Goal: Task Accomplishment & Management: Use online tool/utility

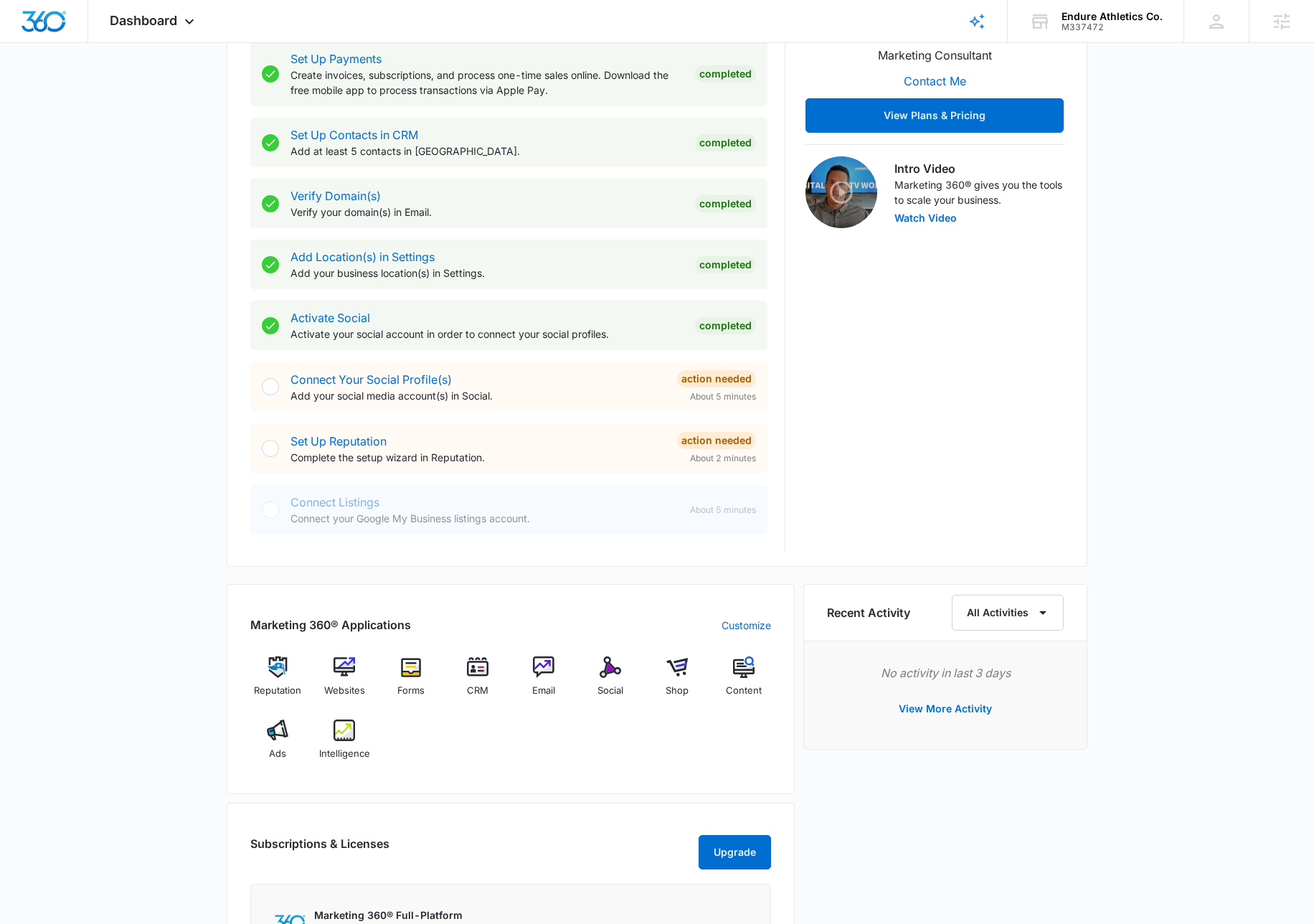
scroll to position [471, 0]
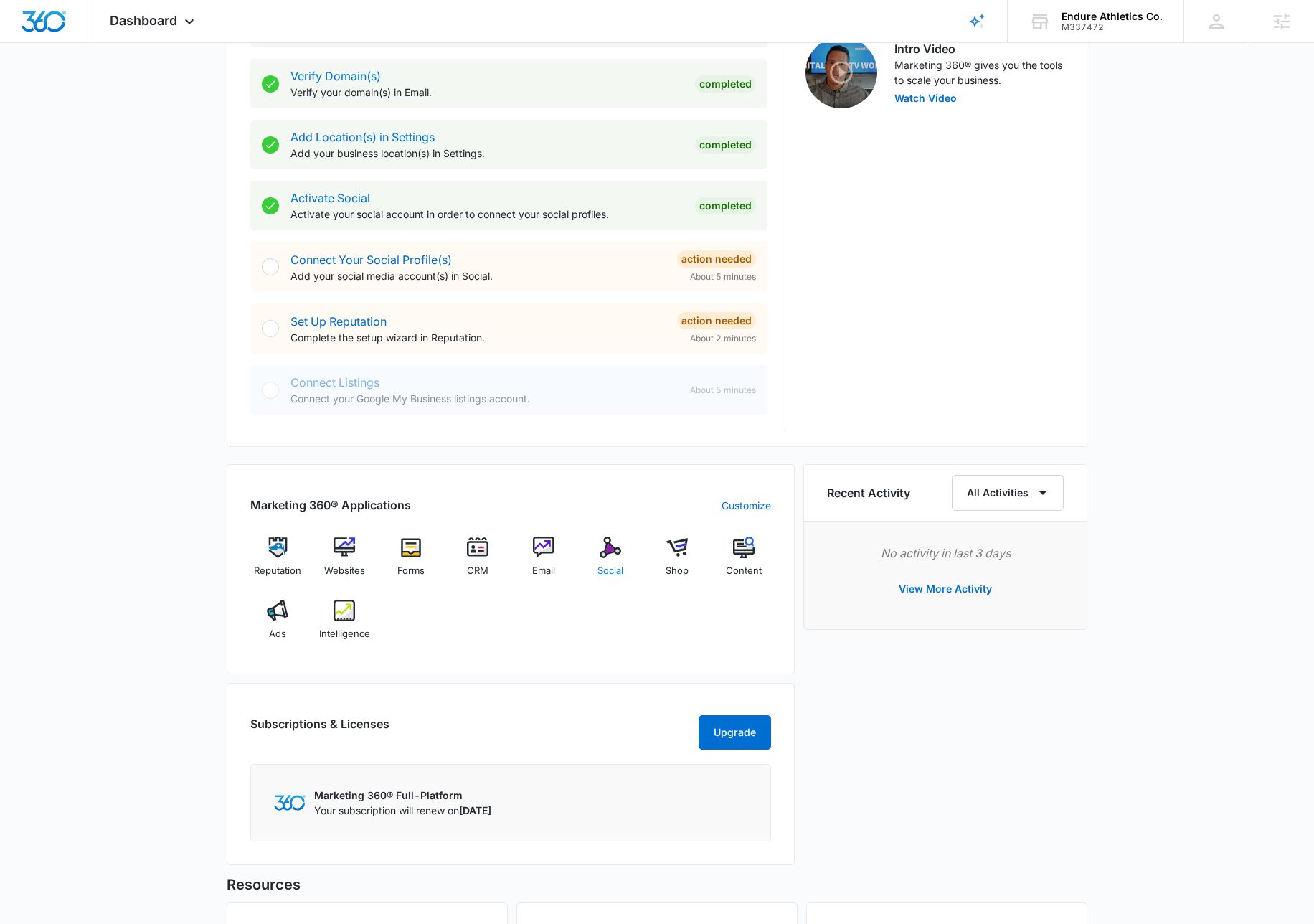
click at [605, 551] on img at bounding box center [611, 548] width 22 height 22
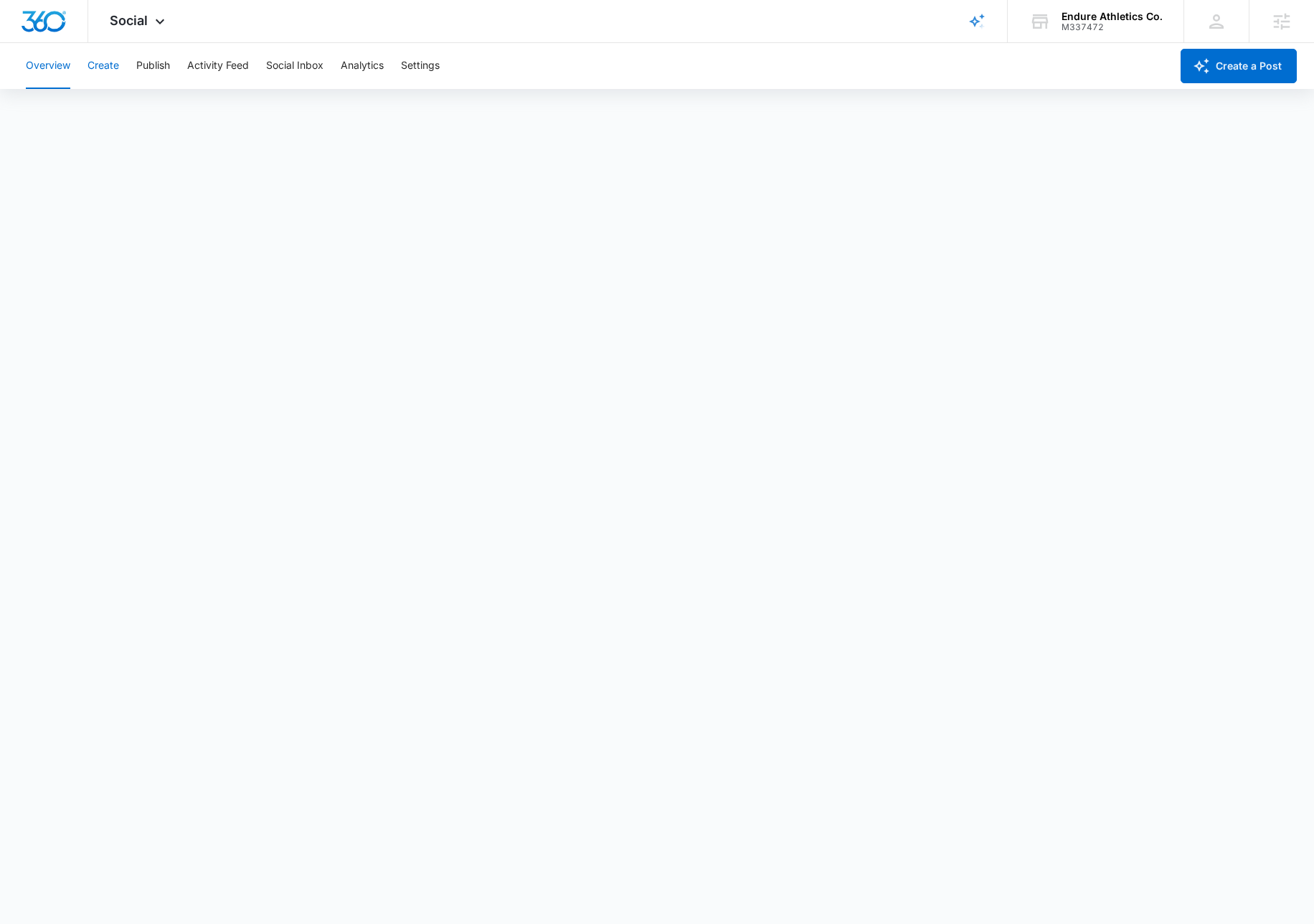
click at [114, 68] on button "Create" at bounding box center [104, 65] width 32 height 46
click at [161, 21] on icon at bounding box center [160, 25] width 18 height 18
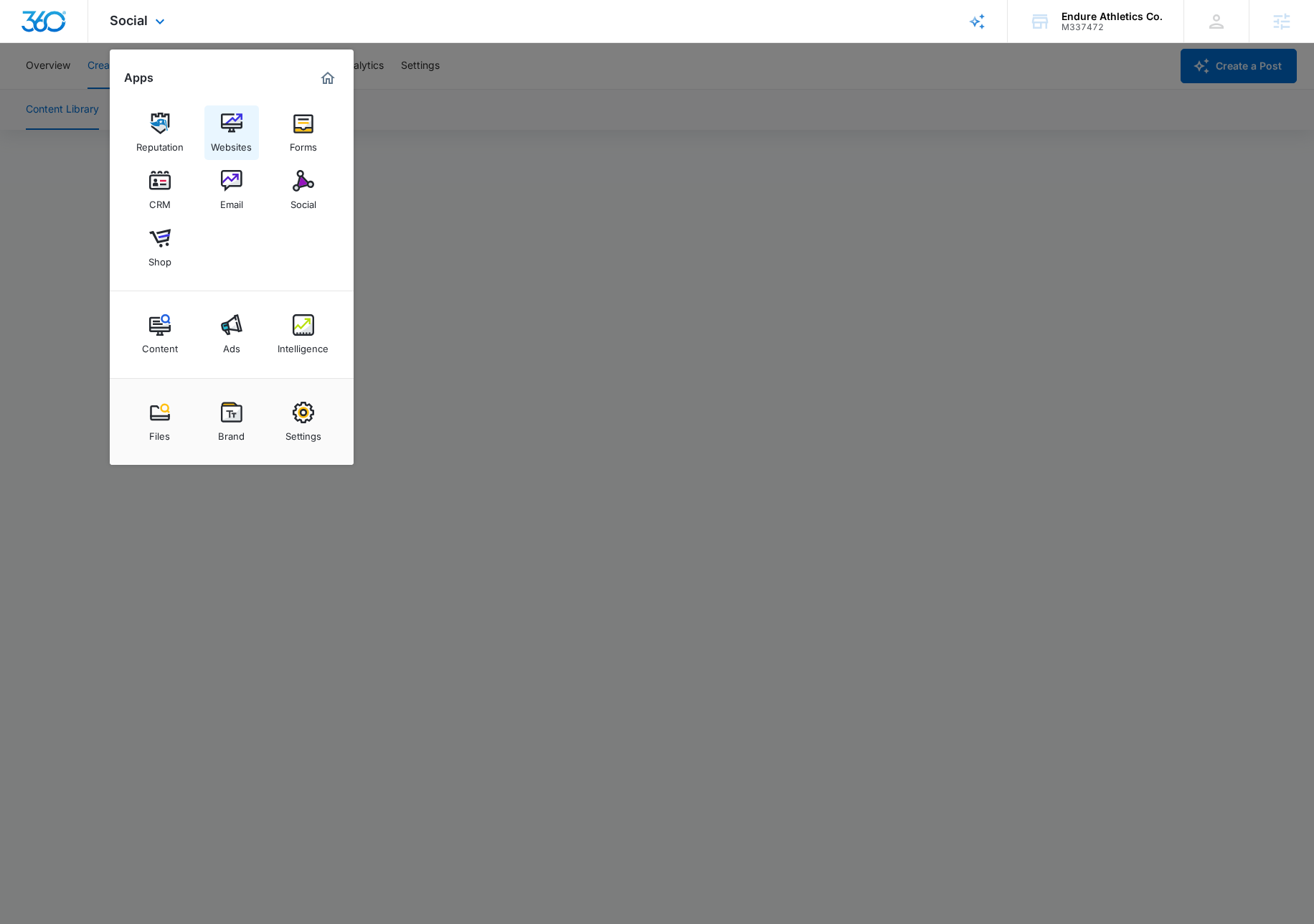
click at [229, 129] on img at bounding box center [232, 124] width 22 height 22
